Goal: Task Accomplishment & Management: Use online tool/utility

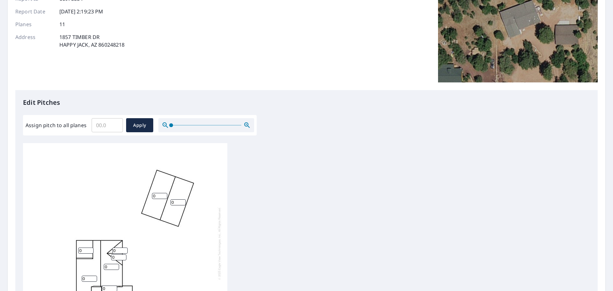
scroll to position [96, 0]
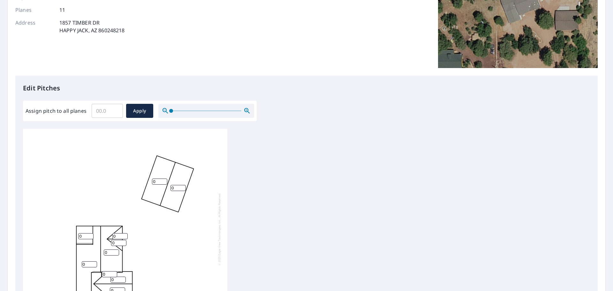
click at [100, 108] on input "Assign pitch to all planes" at bounding box center [107, 111] width 31 height 18
type input "4"
click at [132, 110] on span "Apply" at bounding box center [139, 111] width 17 height 8
type input "4"
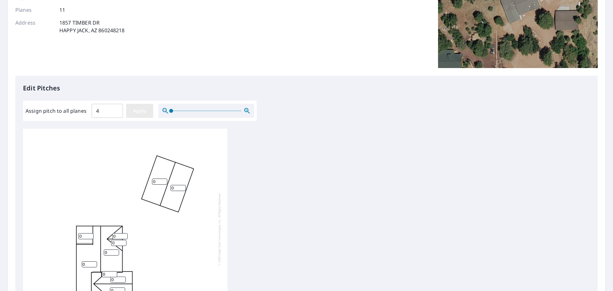
type input "4"
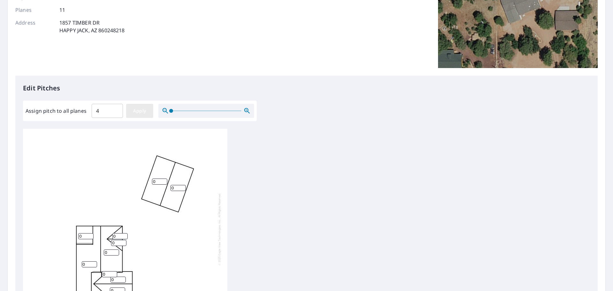
type input "4"
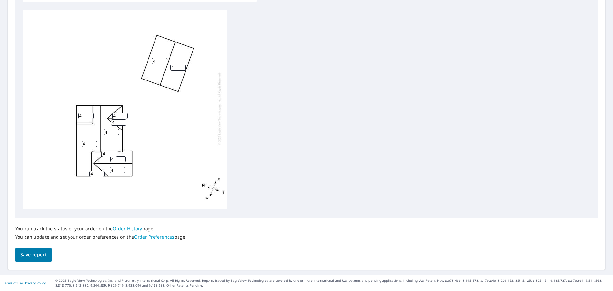
click at [38, 253] on span "Save report" at bounding box center [33, 254] width 26 height 8
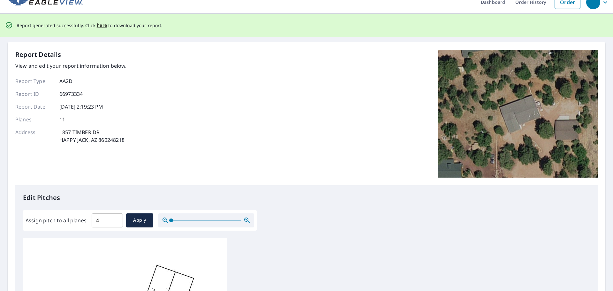
scroll to position [0, 0]
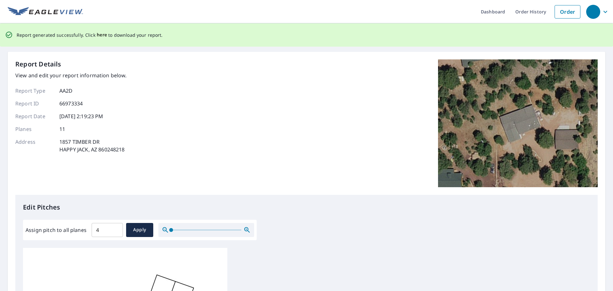
click at [101, 34] on span "here" at bounding box center [102, 35] width 11 height 8
